Goal: Task Accomplishment & Management: Use online tool/utility

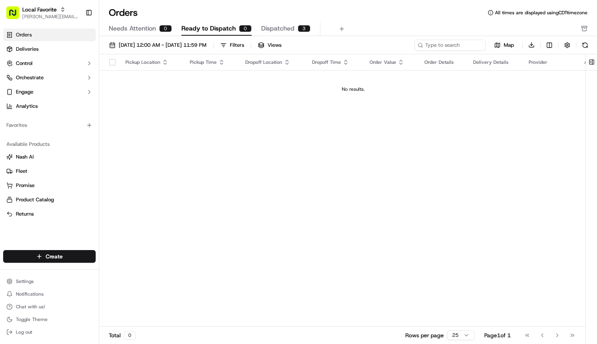
click at [384, 5] on div "Orders All times are displayed using CDT timezone Needs Attention 0 Ready to Di…" at bounding box center [348, 172] width 498 height 344
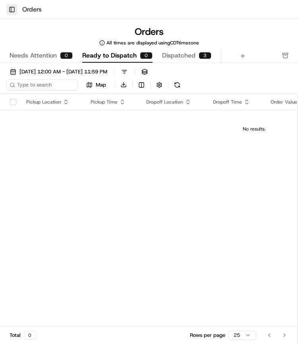
click at [10, 9] on button "Toggle Sidebar" at bounding box center [11, 9] width 11 height 11
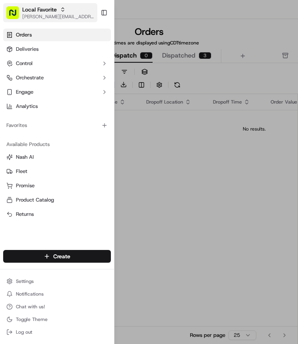
click at [27, 16] on span "[PERSON_NAME][EMAIL_ADDRESS][PERSON_NAME][DOMAIN_NAME]" at bounding box center [58, 16] width 72 height 6
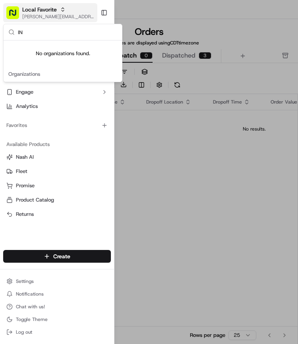
type input "I"
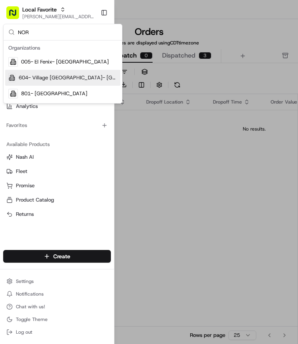
type input "NOR"
click at [67, 72] on div "604- Village [GEOGRAPHIC_DATA]- [GEOGRAPHIC_DATA]" at bounding box center [62, 78] width 115 height 16
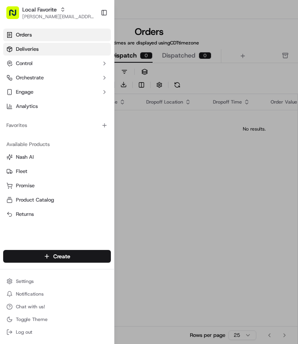
click at [41, 49] on link "Deliveries" at bounding box center [57, 49] width 108 height 13
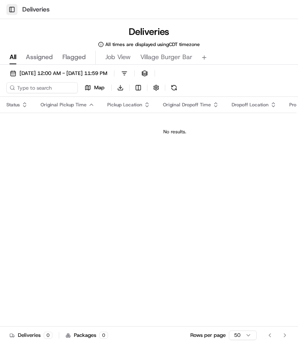
click at [10, 7] on button "Toggle Sidebar" at bounding box center [11, 9] width 11 height 11
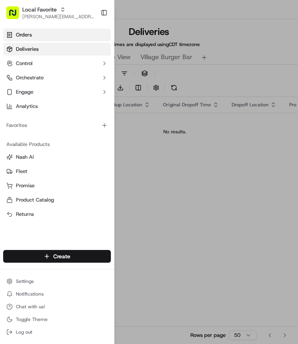
click at [36, 38] on link "Orders" at bounding box center [57, 35] width 108 height 13
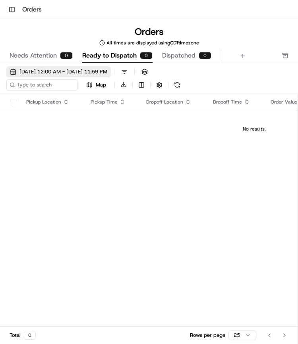
click at [32, 69] on span "[DATE] 12:00 AM - [DATE] 11:59 PM" at bounding box center [63, 71] width 88 height 7
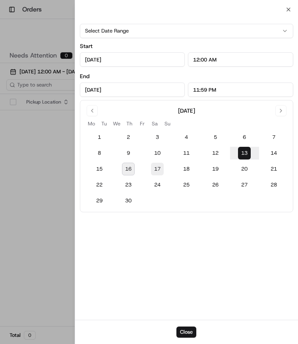
click at [160, 164] on button "17" at bounding box center [157, 169] width 13 height 13
type input "[DATE]"
click at [160, 165] on button "17" at bounding box center [157, 169] width 13 height 13
click at [28, 148] on div at bounding box center [149, 172] width 298 height 344
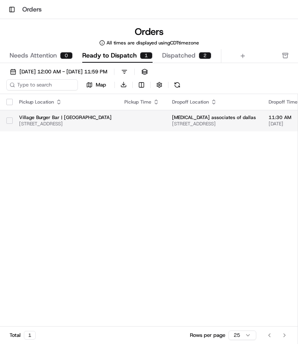
click at [10, 120] on button "button" at bounding box center [9, 120] width 6 height 6
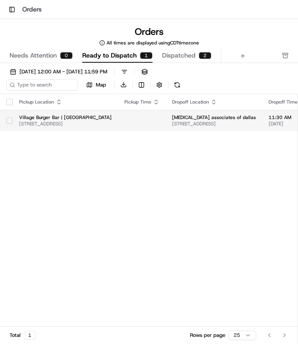
click at [10, 119] on button "button" at bounding box center [9, 120] width 6 height 6
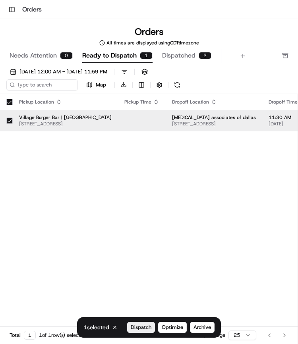
click at [144, 329] on span "Dispatch" at bounding box center [141, 327] width 21 height 7
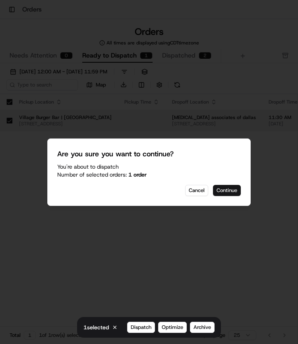
click at [227, 194] on button "Continue" at bounding box center [227, 190] width 28 height 11
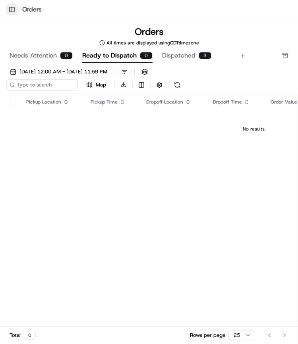
click at [12, 10] on button "Toggle Sidebar" at bounding box center [11, 9] width 11 height 11
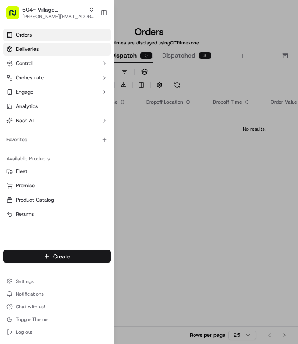
click at [23, 46] on span "Deliveries" at bounding box center [27, 49] width 23 height 7
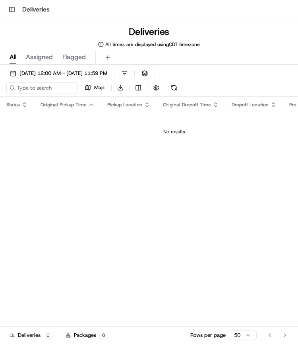
click at [105, 66] on div "[DATE] 12:00 AM - [DATE] 11:59 PM Filters Views Map Download Status Original Pi…" at bounding box center [149, 223] width 298 height 316
click at [98, 72] on span "[DATE] 12:00 AM - [DATE] 11:59 PM" at bounding box center [63, 73] width 88 height 7
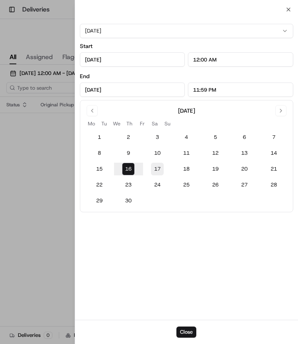
click at [163, 166] on button "17" at bounding box center [157, 169] width 13 height 13
type input "[DATE]"
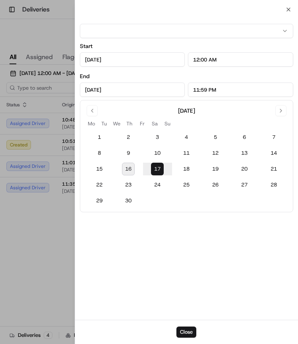
click at [163, 166] on button "17" at bounding box center [157, 169] width 13 height 13
click at [42, 32] on div at bounding box center [149, 172] width 298 height 344
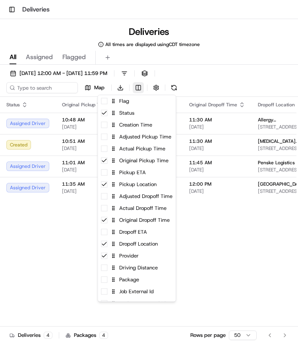
click at [137, 91] on html "Toggle Sidebar Deliveries Deliveries All times are displayed using CDT timezone…" at bounding box center [149, 172] width 298 height 344
click at [129, 290] on div "Job External Id" at bounding box center [137, 292] width 78 height 12
click at [58, 274] on html "Toggle Sidebar Deliveries Deliveries All times are displayed using CDT timezone…" at bounding box center [149, 172] width 298 height 344
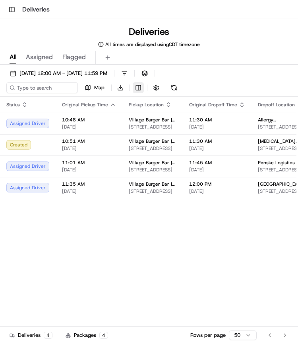
click at [139, 86] on html "Toggle Sidebar Deliveries Deliveries All times are displayed using CDT timezone…" at bounding box center [149, 172] width 298 height 344
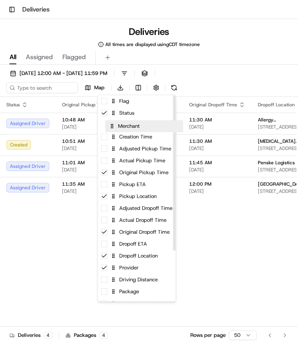
drag, startPoint x: 127, startPoint y: 293, endPoint x: 135, endPoint y: 124, distance: 168.8
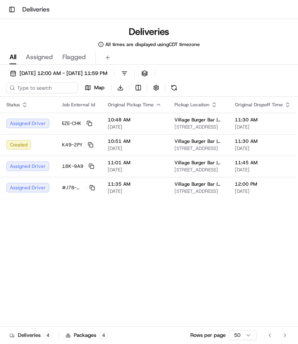
click at [83, 254] on html "Toggle Sidebar Deliveries Deliveries All times are displayed using CDT timezone…" at bounding box center [149, 172] width 298 height 344
click at [15, 7] on button "Toggle Sidebar" at bounding box center [11, 9] width 11 height 11
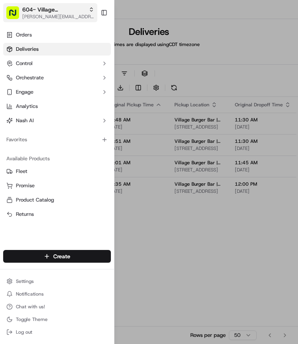
click at [59, 10] on span "604- Village [GEOGRAPHIC_DATA]- [GEOGRAPHIC_DATA]" at bounding box center [53, 10] width 63 height 8
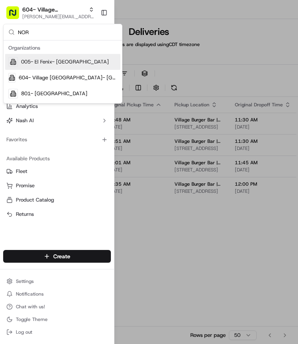
type input "NOR"
click at [52, 60] on span "005- El Fenix- [GEOGRAPHIC_DATA]" at bounding box center [65, 61] width 88 height 7
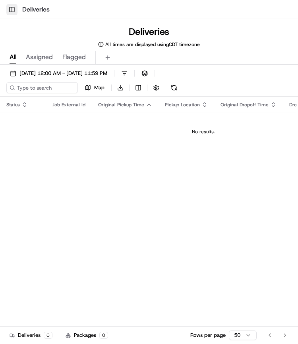
click at [10, 8] on button "Toggle Sidebar" at bounding box center [11, 9] width 11 height 11
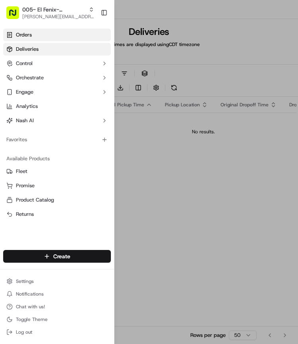
click at [23, 33] on span "Orders" at bounding box center [24, 34] width 16 height 7
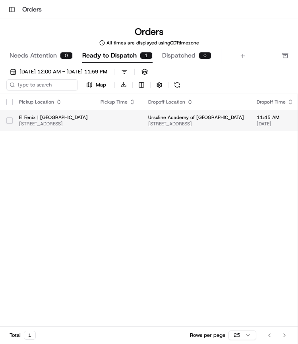
click at [10, 119] on button "button" at bounding box center [9, 120] width 6 height 6
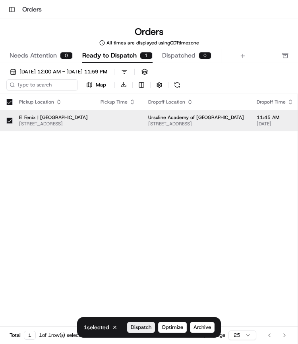
click at [138, 326] on span "Dispatch" at bounding box center [141, 327] width 21 height 7
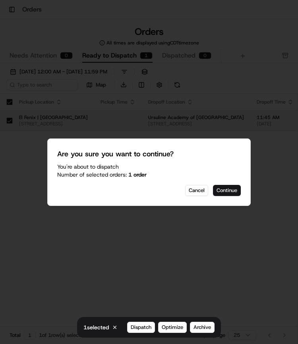
click at [236, 195] on button "Continue" at bounding box center [227, 190] width 28 height 11
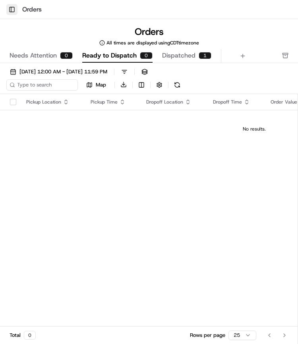
click at [11, 13] on button "Toggle Sidebar" at bounding box center [11, 9] width 11 height 11
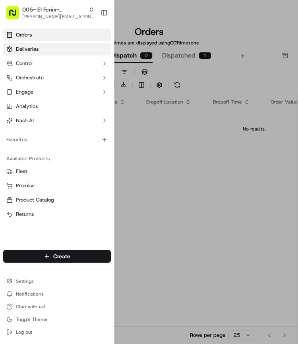
click at [24, 48] on span "Deliveries" at bounding box center [27, 49] width 23 height 7
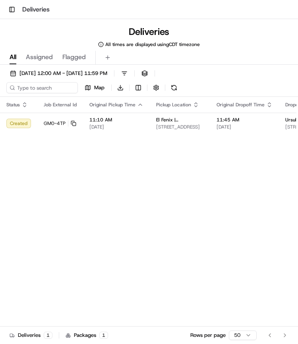
click at [11, 1] on div "Toggle Sidebar Deliveries" at bounding box center [149, 9] width 298 height 19
click at [13, 10] on button "Toggle Sidebar" at bounding box center [11, 9] width 11 height 11
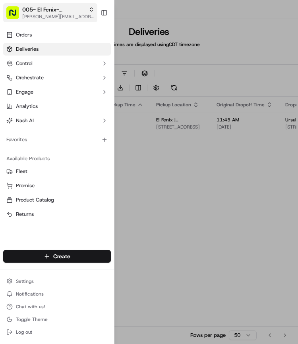
click at [57, 13] on span "[PERSON_NAME][EMAIL_ADDRESS][PERSON_NAME][DOMAIN_NAME]" at bounding box center [58, 16] width 72 height 6
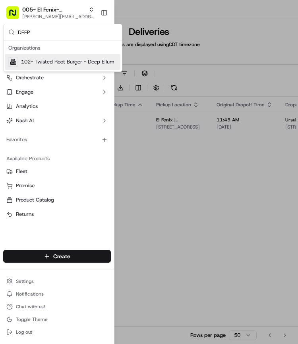
type input "DEEP"
click at [52, 61] on span "102- Twisted Root Burger - Deep Ellum" at bounding box center [67, 61] width 93 height 7
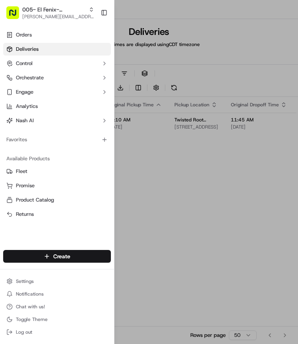
click at [129, 178] on div at bounding box center [149, 172] width 298 height 344
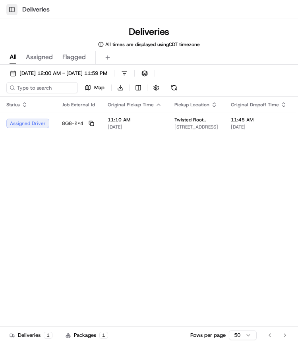
click at [13, 5] on button "Toggle Sidebar" at bounding box center [11, 9] width 11 height 11
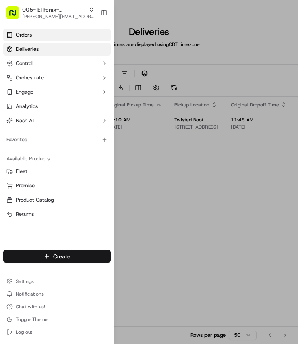
click at [19, 31] on span "Orders" at bounding box center [24, 34] width 16 height 7
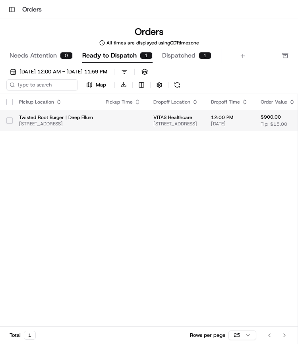
click at [10, 118] on button "button" at bounding box center [9, 120] width 6 height 6
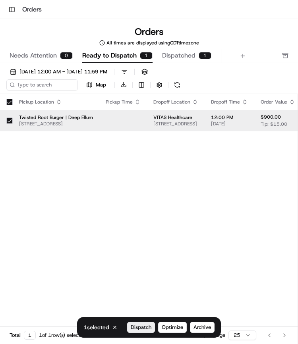
click at [136, 326] on span "Dispatch" at bounding box center [141, 327] width 21 height 7
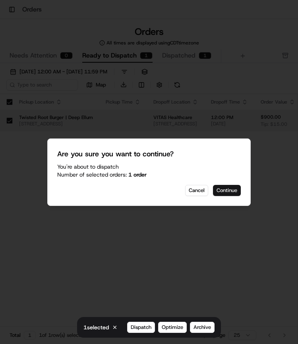
click at [229, 191] on button "Continue" at bounding box center [227, 190] width 28 height 11
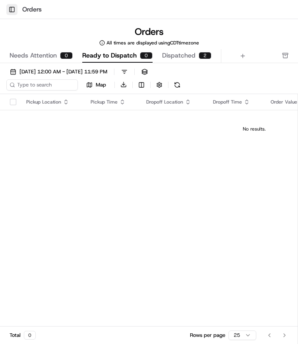
click at [12, 10] on button "Toggle Sidebar" at bounding box center [11, 9] width 11 height 11
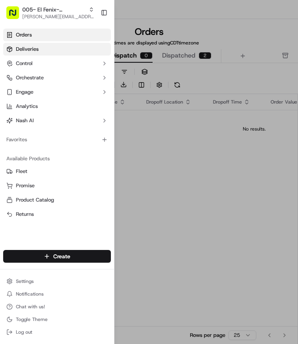
click at [23, 49] on span "Deliveries" at bounding box center [27, 49] width 23 height 7
